Goal: Task Accomplishment & Management: Complete application form

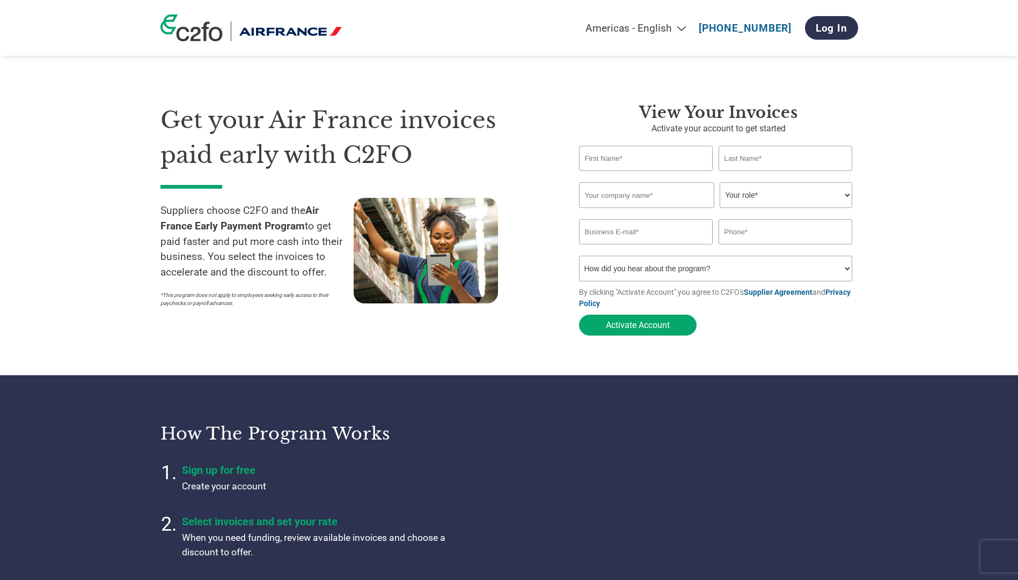
click at [622, 171] on div "Invalid first name or first name is too long Invalid last name or last name is …" at bounding box center [718, 176] width 279 height 11
click at [629, 160] on input "text" at bounding box center [646, 158] width 134 height 25
click at [652, 157] on input "text" at bounding box center [646, 158] width 134 height 25
type input "Gulnara"
type input "Ibraeva"
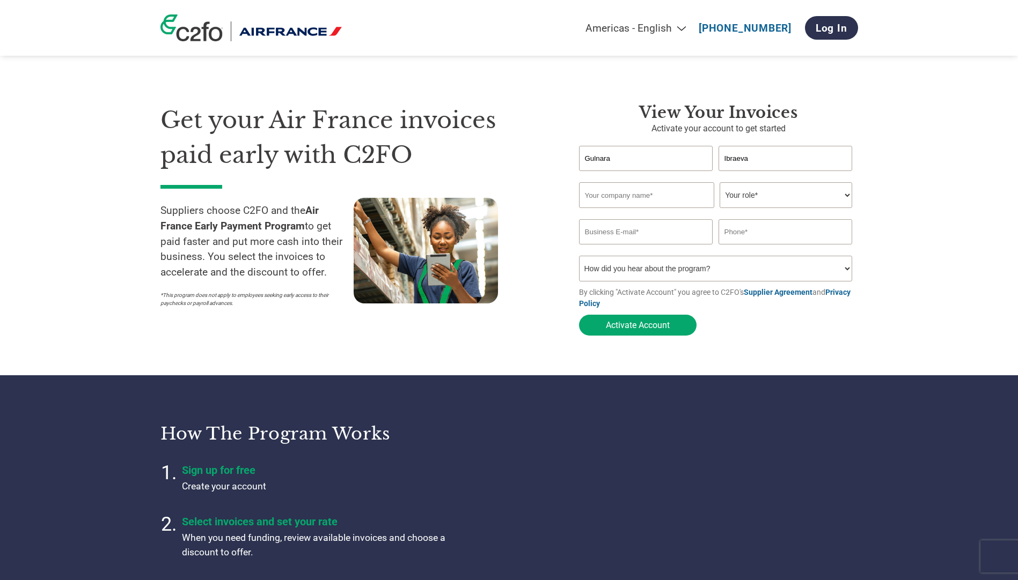
type input "[EMAIL_ADDRESS][DOMAIN_NAME]"
click at [670, 203] on input "text" at bounding box center [646, 195] width 135 height 26
type input "EclecticIQ B.V."
click at [806, 194] on select "Your role* CFO Controller Credit Manager Finance Director Treasurer CEO Preside…" at bounding box center [785, 195] width 132 height 26
select select "ACCOUNTING"
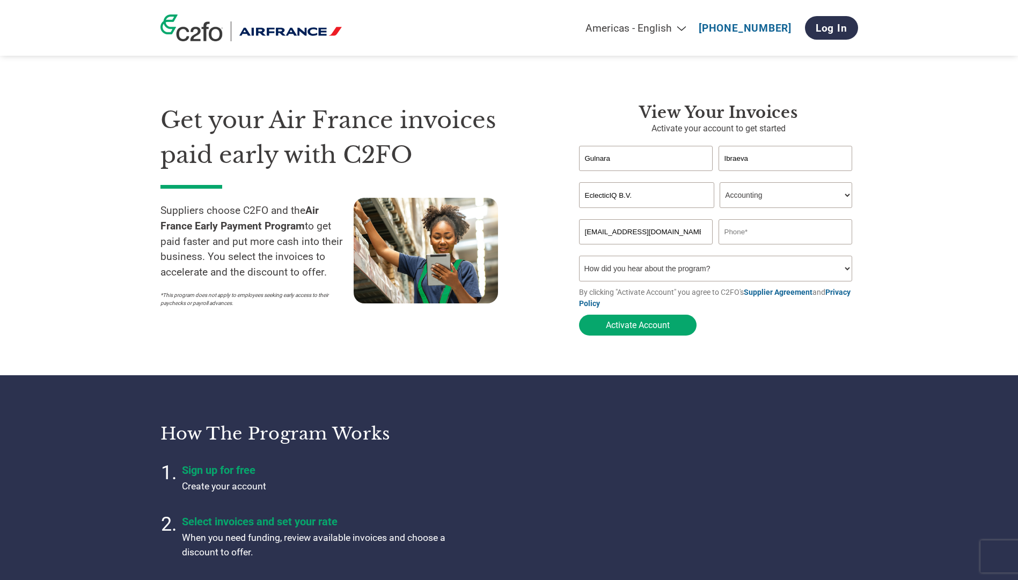
click at [719, 183] on select "Your role* CFO Controller Credit Manager Finance Director Treasurer CEO Preside…" at bounding box center [785, 195] width 132 height 26
click at [735, 238] on input "text" at bounding box center [785, 231] width 134 height 25
drag, startPoint x: 755, startPoint y: 234, endPoint x: 901, endPoint y: 157, distance: 165.8
click at [755, 234] on input "+31" at bounding box center [785, 231] width 134 height 25
type input "[PHONE_NUMBER]"
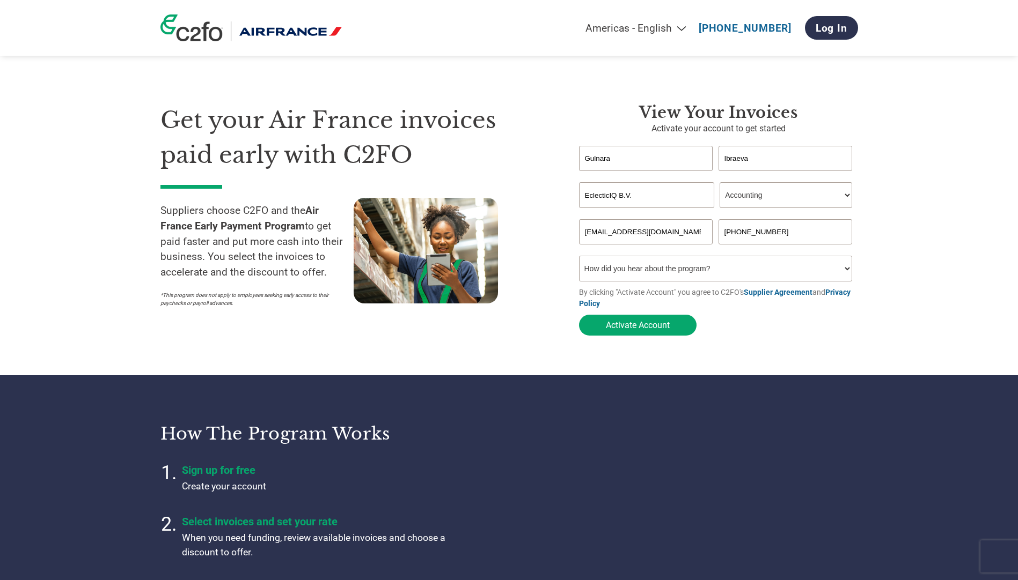
click at [673, 269] on select "How did you hear about the program? Received a letter Email Social Media Online…" at bounding box center [716, 269] width 274 height 26
select select "Received a Letter"
click at [579, 259] on select "How did you hear about the program? Received a letter Email Social Media Online…" at bounding box center [716, 269] width 274 height 26
click at [629, 330] on button "Activate Account" at bounding box center [637, 325] width 117 height 21
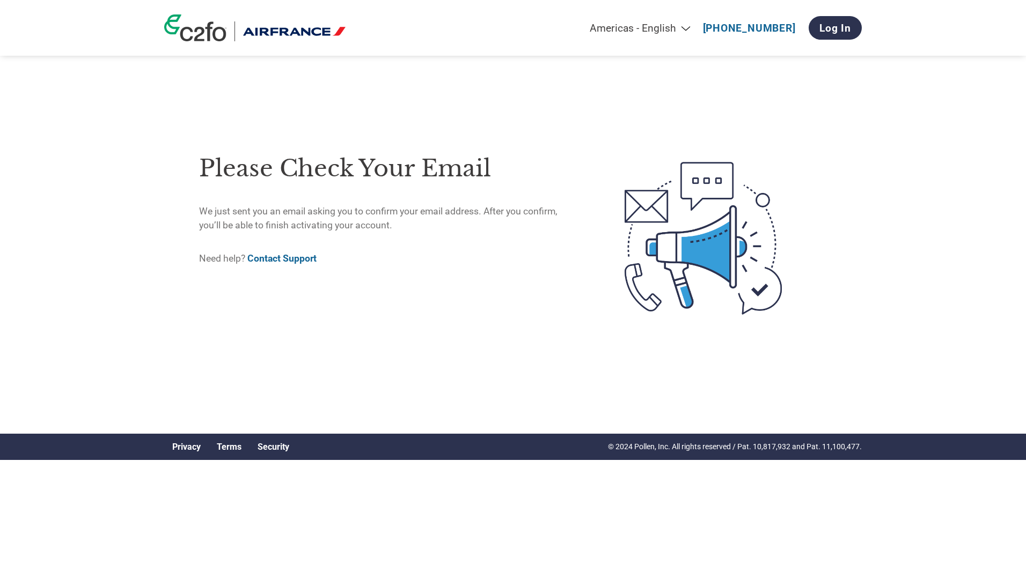
click at [483, 293] on div "Please check your email We just sent you an email asking you to confirm your em…" at bounding box center [389, 238] width 380 height 191
